Goal: Information Seeking & Learning: Check status

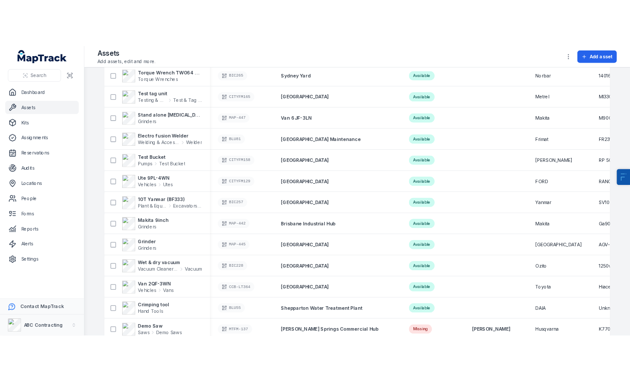
scroll to position [871, 0]
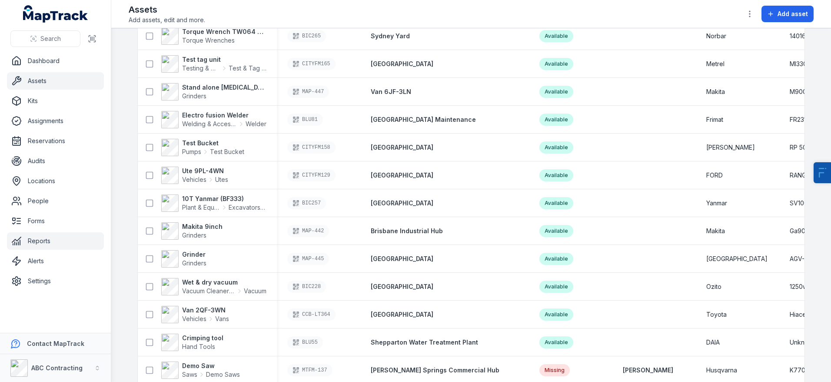
click at [33, 237] on link "Reports" at bounding box center [55, 240] width 97 height 17
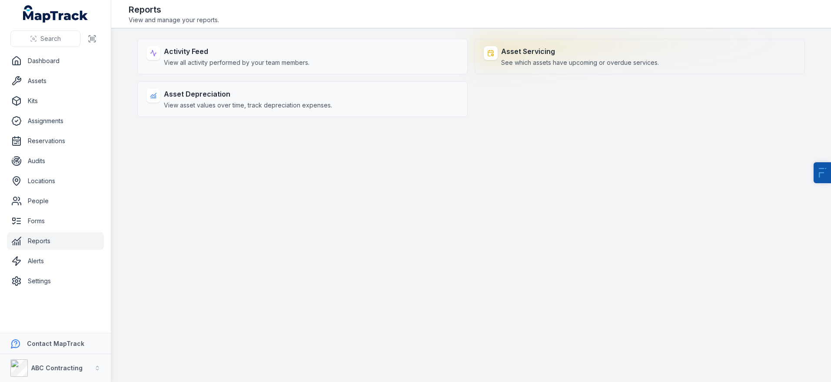
click at [534, 45] on div "Asset Servicing See which assets have upcoming or overdue services." at bounding box center [640, 57] width 330 height 36
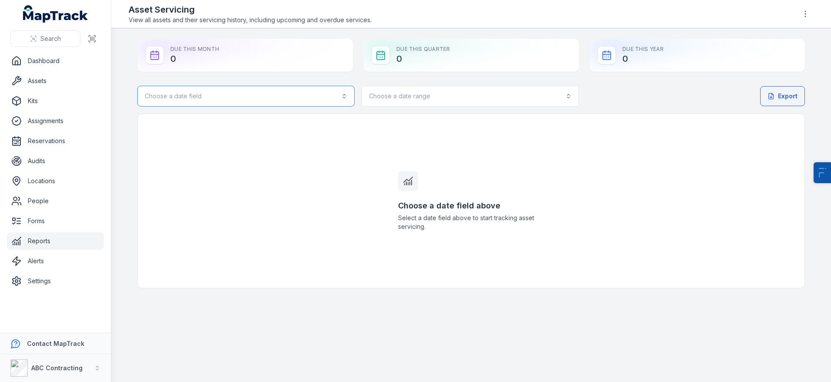
click at [272, 96] on button "Choose a date field" at bounding box center [245, 96] width 217 height 21
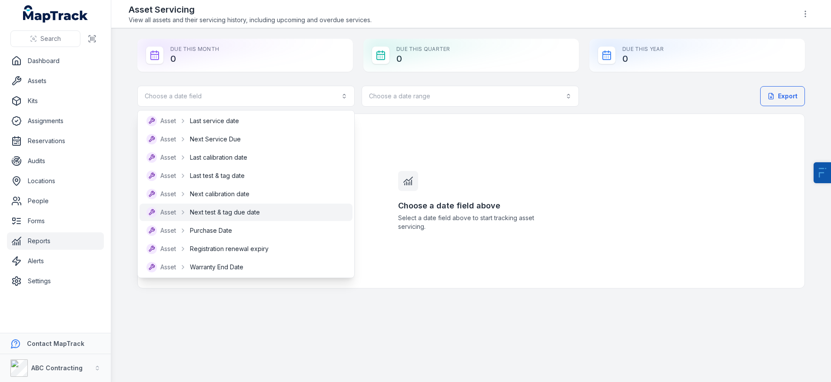
click at [237, 210] on span "Next test & tag due date" at bounding box center [225, 212] width 70 height 9
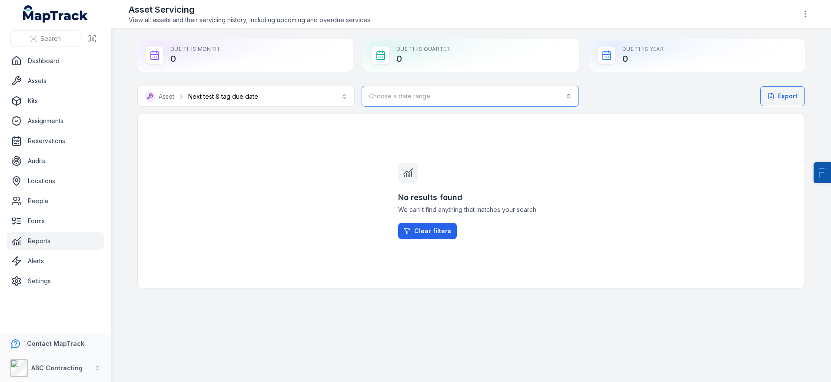
click at [437, 92] on button "Choose a date range" at bounding box center [470, 96] width 217 height 21
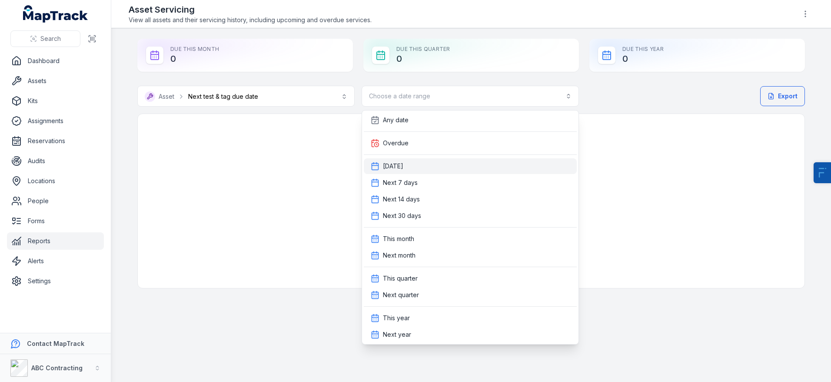
click at [409, 172] on div "Today" at bounding box center [470, 166] width 213 height 16
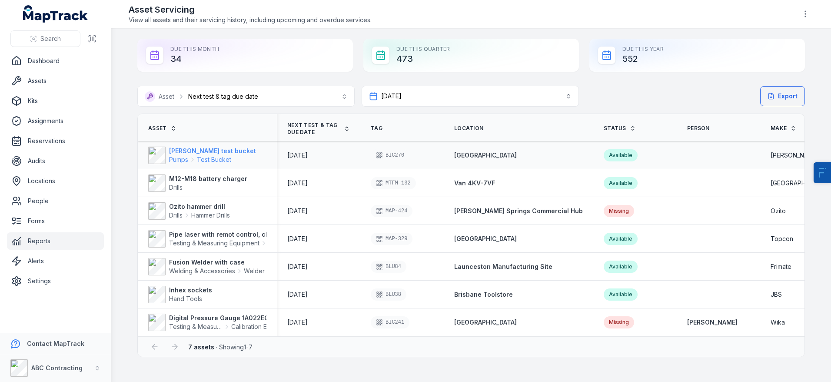
click at [211, 153] on strong "[PERSON_NAME] test bucket" at bounding box center [212, 150] width 87 height 9
click at [196, 183] on span "Drills" at bounding box center [208, 187] width 78 height 9
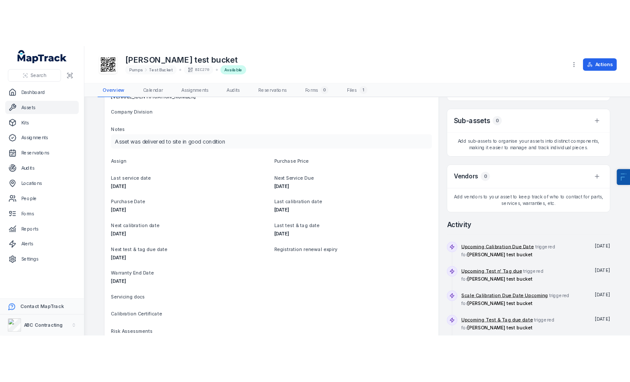
scroll to position [168, 0]
